Goal: Information Seeking & Learning: Check status

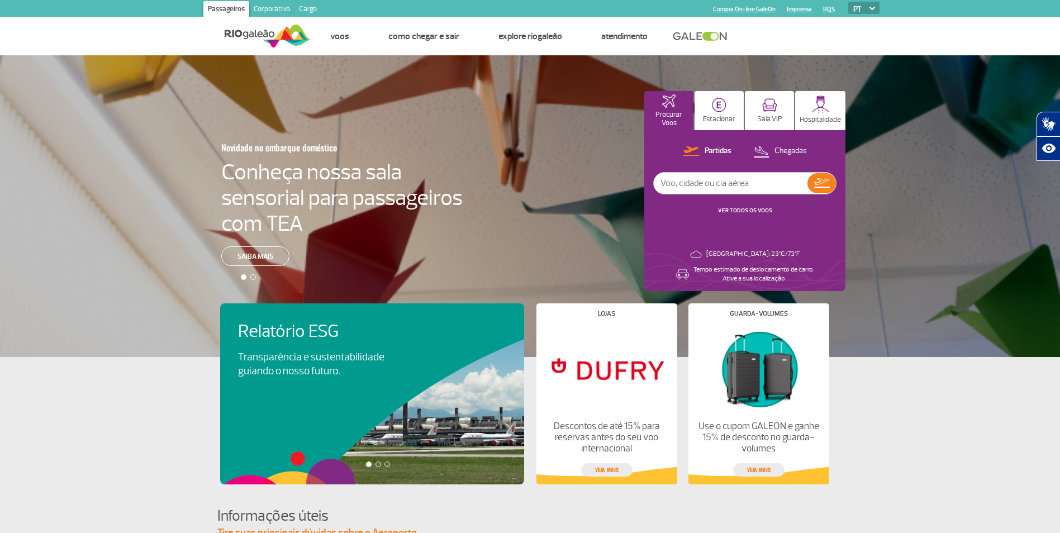
click at [749, 208] on link "VER TODOS OS VOOS" at bounding box center [745, 210] width 54 height 7
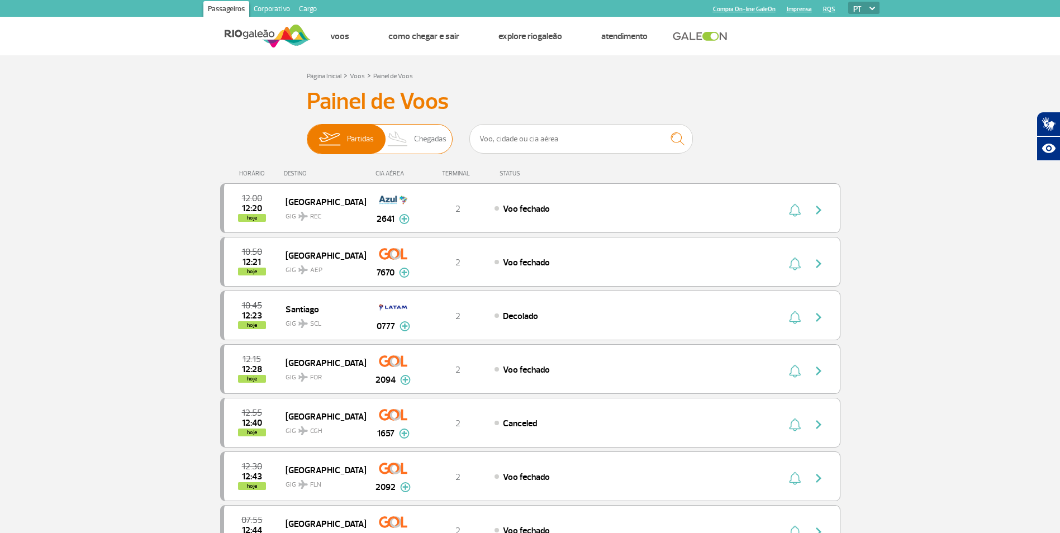
click at [426, 137] on span "Chegadas" at bounding box center [430, 139] width 32 height 29
click at [307, 134] on input "Partidas Chegadas" at bounding box center [307, 134] width 0 height 0
